Goal: Task Accomplishment & Management: Manage account settings

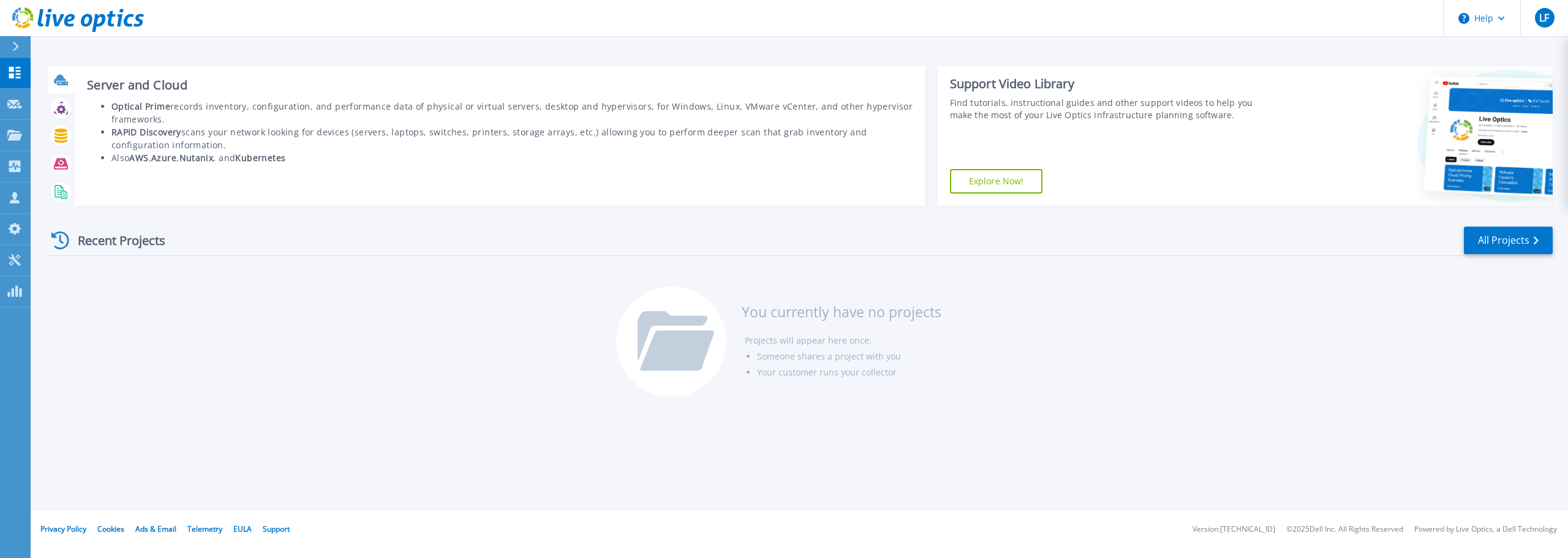
click at [67, 83] on icon at bounding box center [63, 83] width 11 height 3
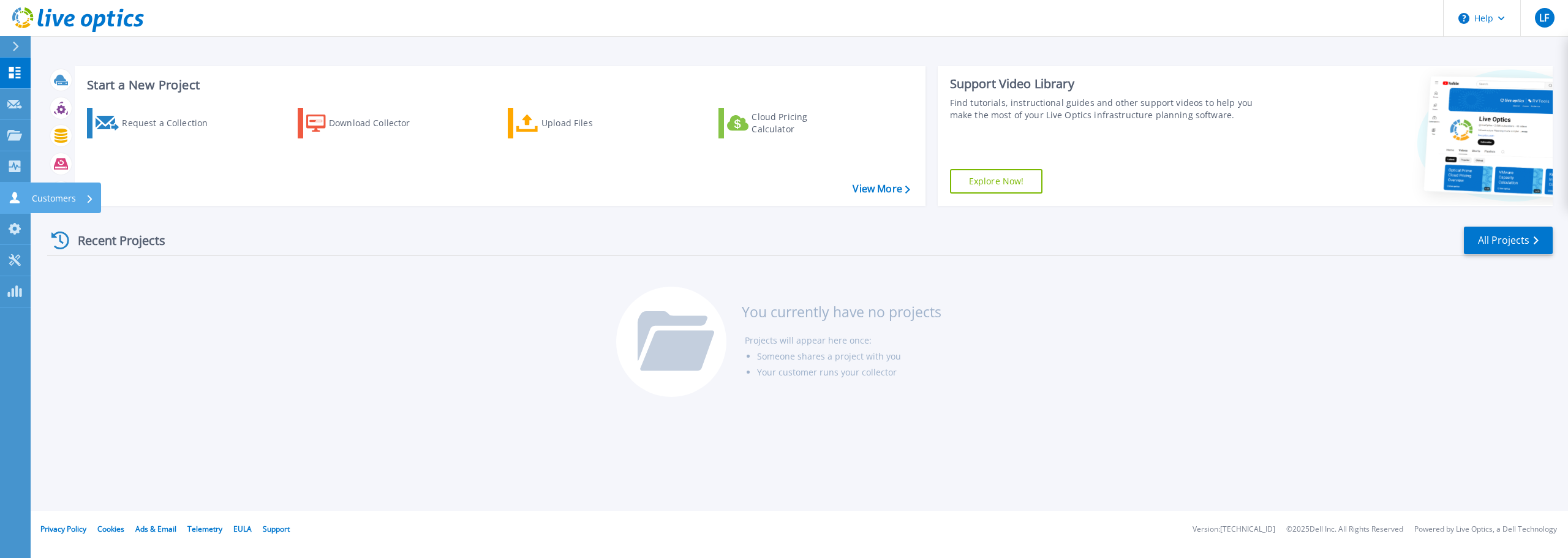
click at [16, 196] on icon at bounding box center [14, 196] width 10 height 11
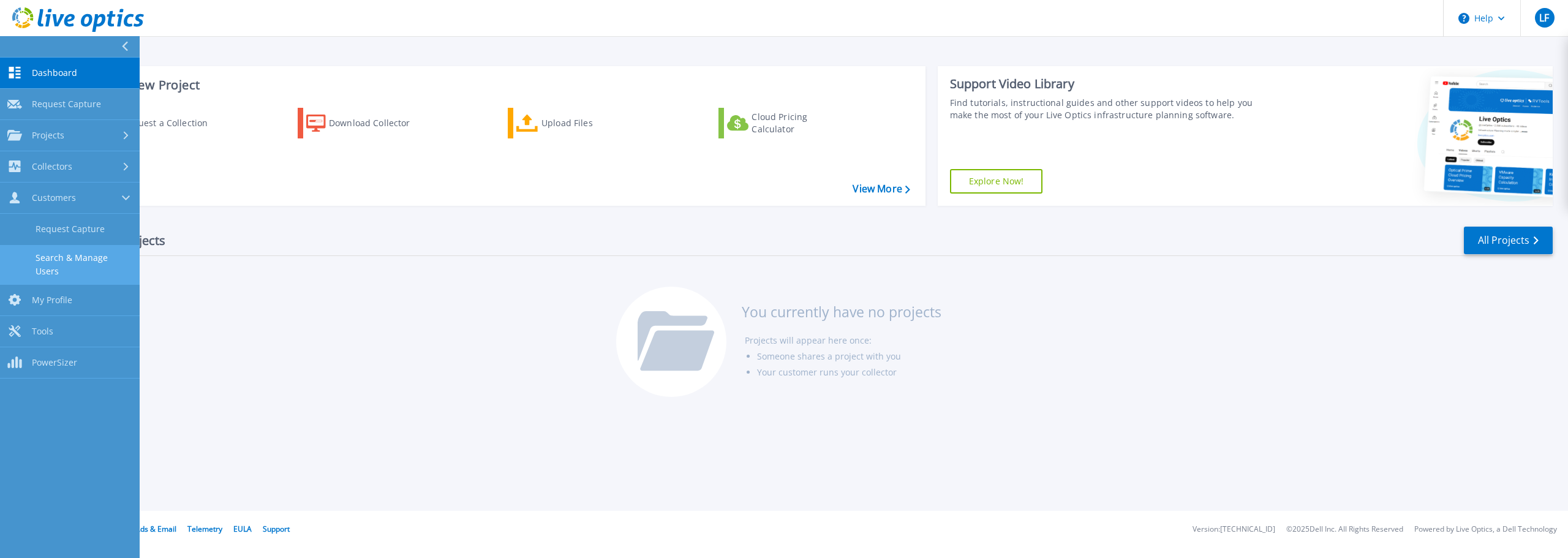
click at [57, 251] on link "Search & Manage Users" at bounding box center [70, 264] width 140 height 39
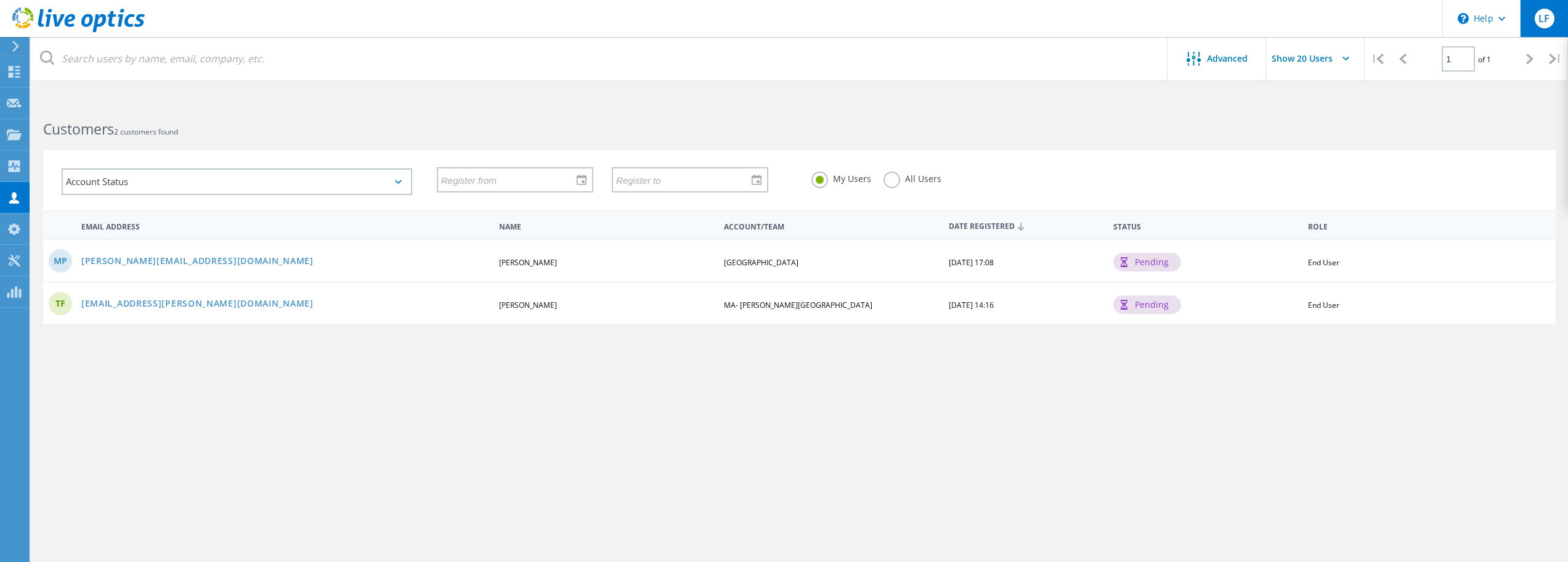
click at [1551, 21] on div "LF" at bounding box center [1544, 18] width 20 height 20
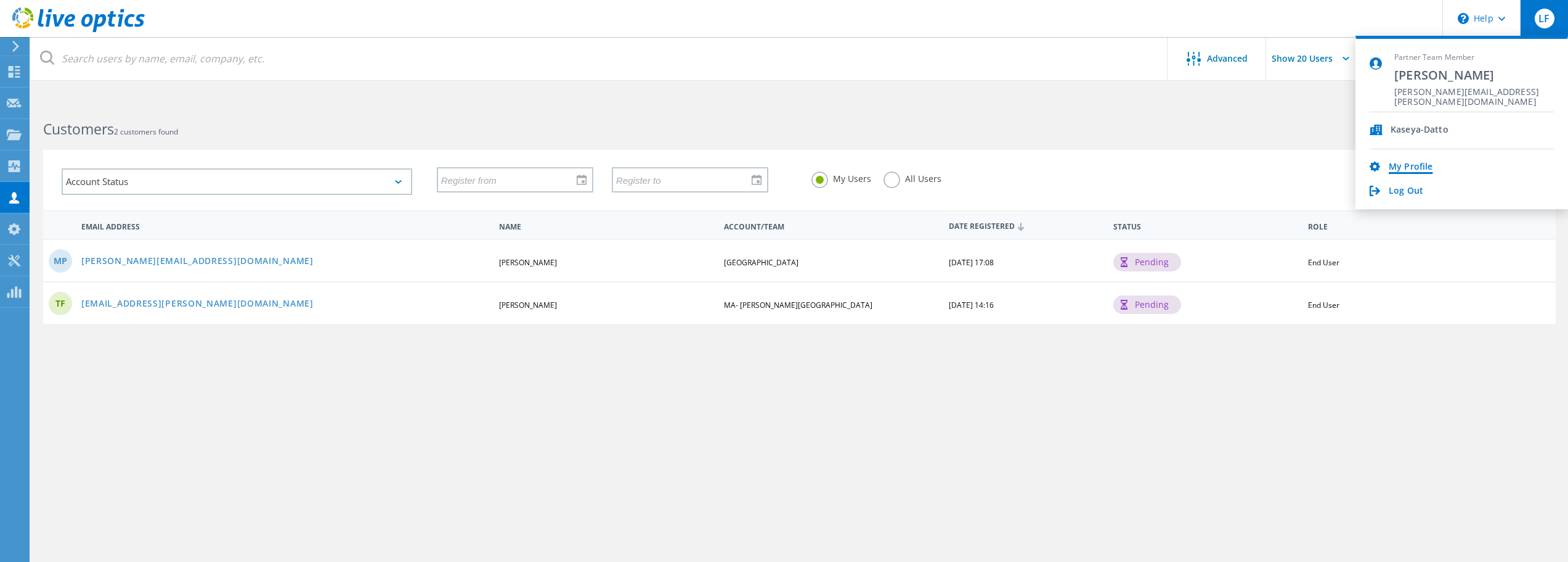
click at [1396, 167] on link "My Profile" at bounding box center [1411, 167] width 44 height 11
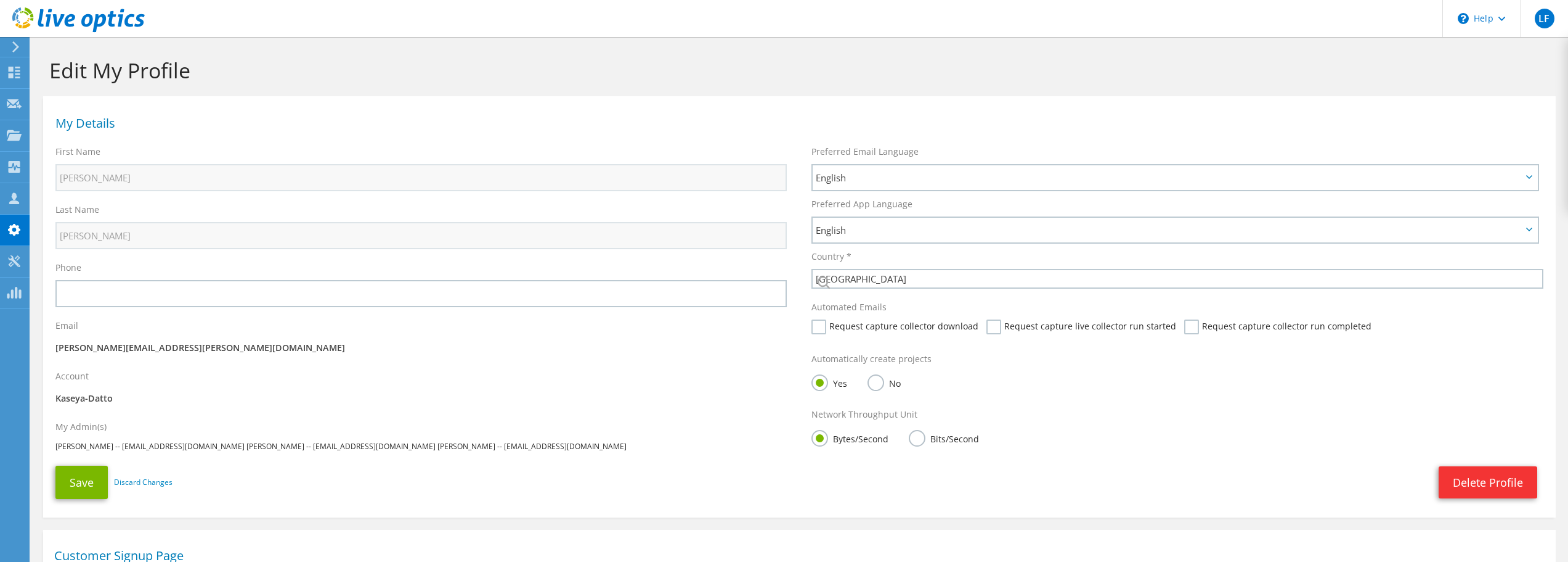
select select "224"
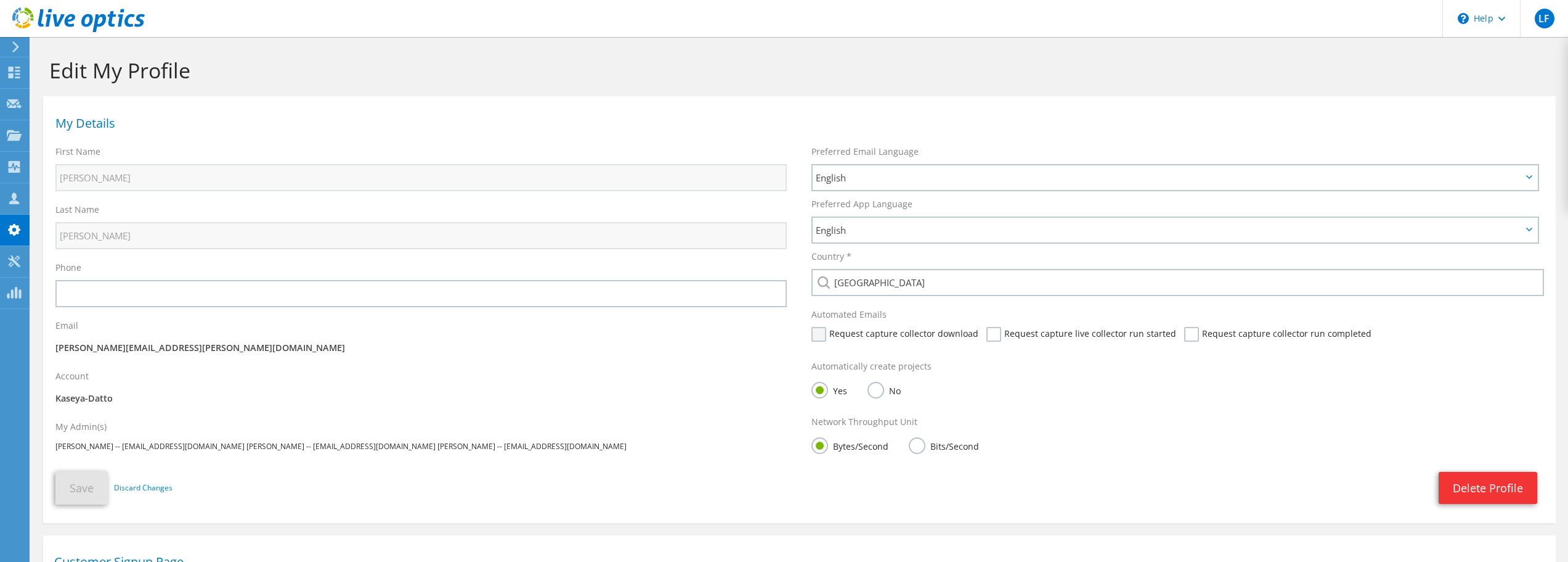
click at [812, 339] on label "Request capture collector download" at bounding box center [895, 334] width 167 height 15
click at [0, 0] on input "Request capture collector download" at bounding box center [0, 0] width 0 height 0
click at [990, 335] on label "Request capture live collector run started" at bounding box center [1082, 334] width 190 height 15
click at [0, 0] on input "Request capture live collector run started" at bounding box center [0, 0] width 0 height 0
click at [1185, 332] on label "Request capture collector run completed" at bounding box center [1278, 334] width 187 height 15
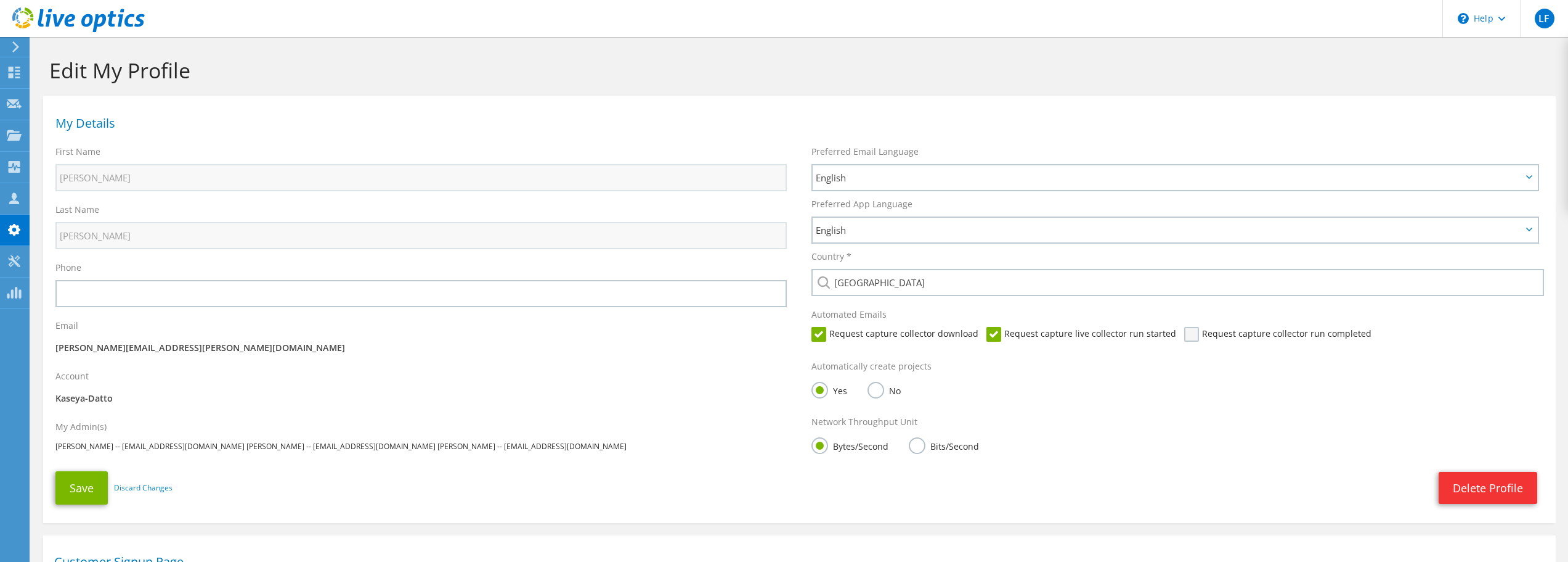
click at [0, 0] on input "Request capture collector run completed" at bounding box center [0, 0] width 0 height 0
click at [66, 479] on button "Save" at bounding box center [81, 488] width 52 height 33
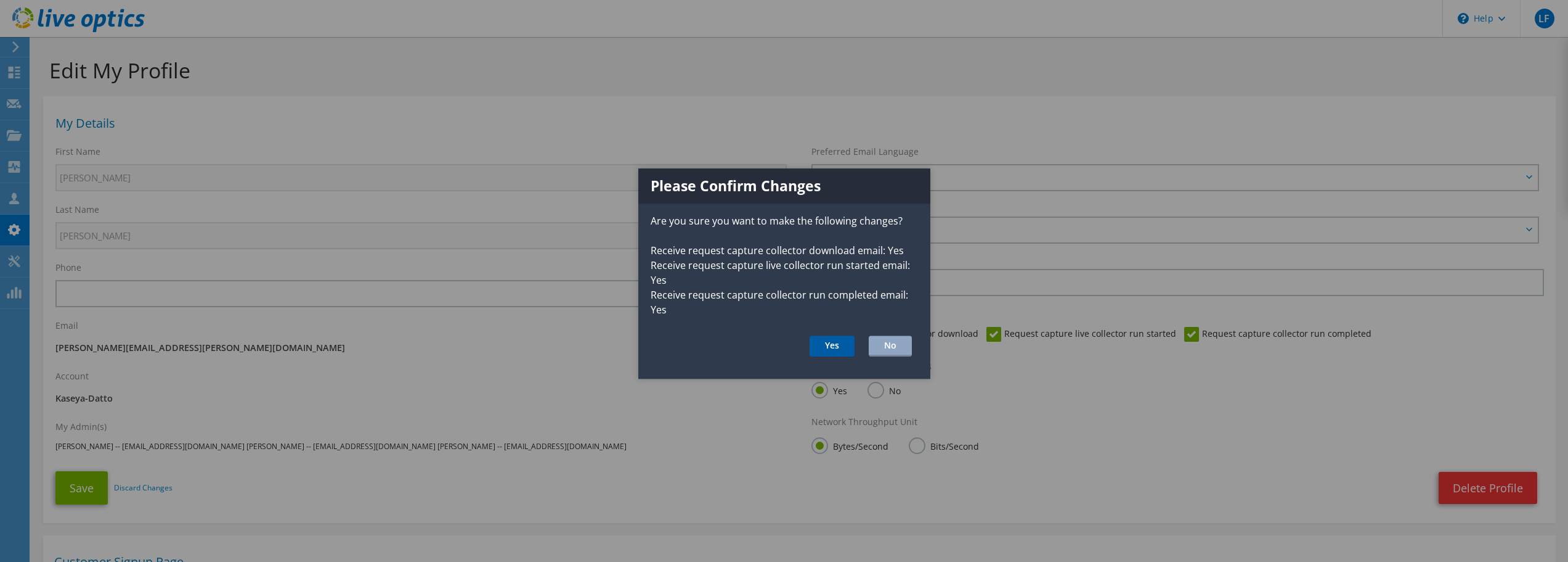
click at [820, 343] on button "Yes" at bounding box center [831, 347] width 45 height 21
